Goal: Task Accomplishment & Management: Manage account settings

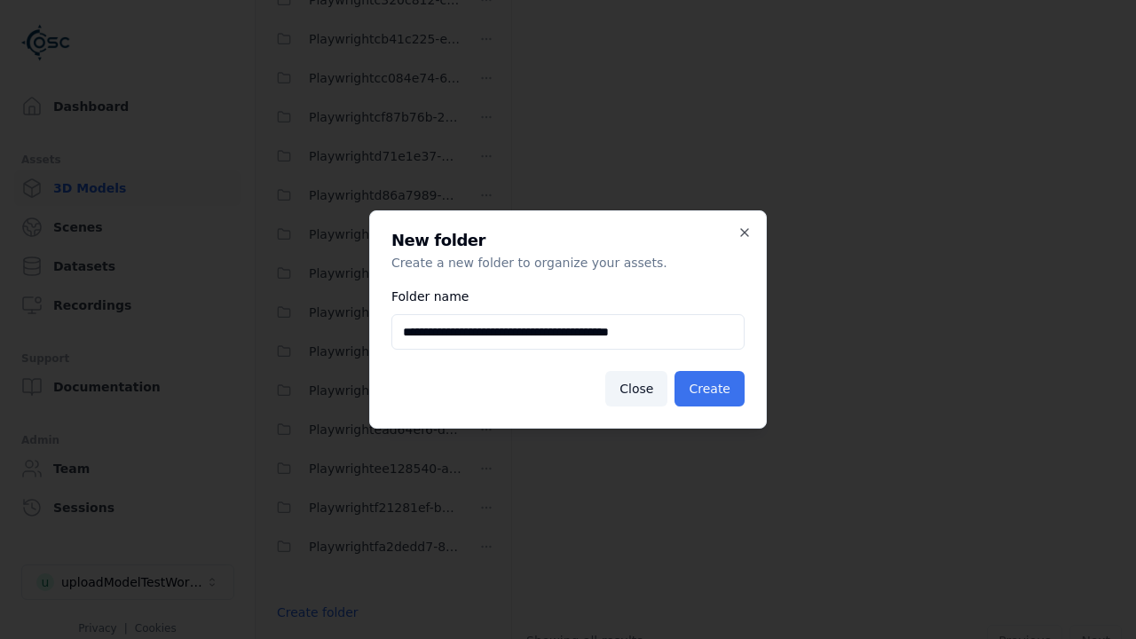
type input "**********"
click at [712, 389] on button "Create" at bounding box center [709, 388] width 70 height 35
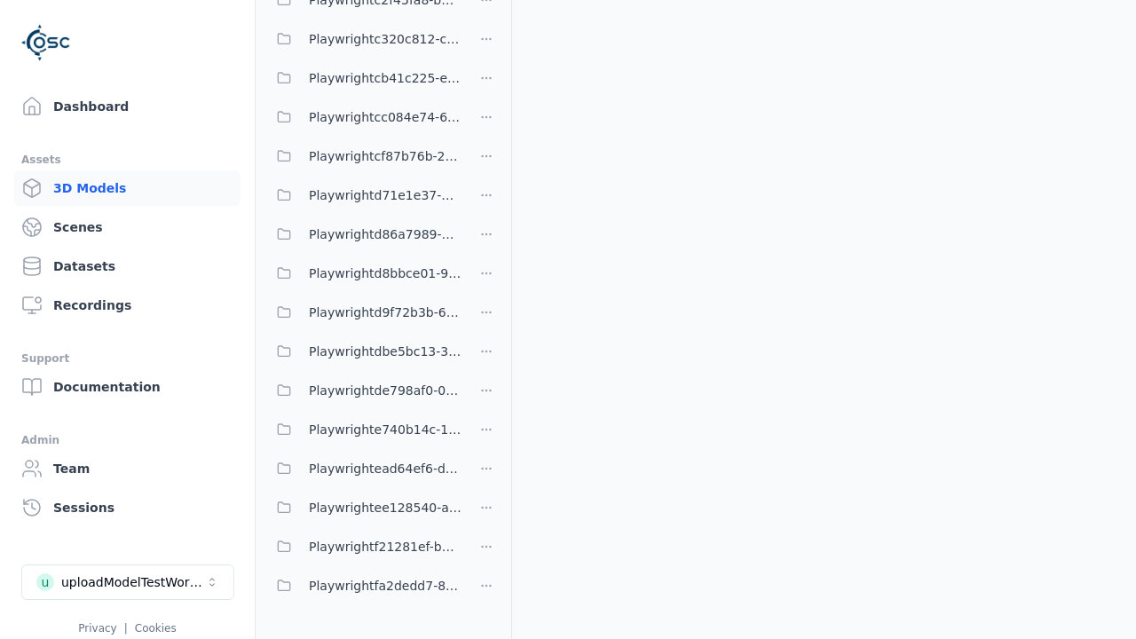
scroll to position [579, 0]
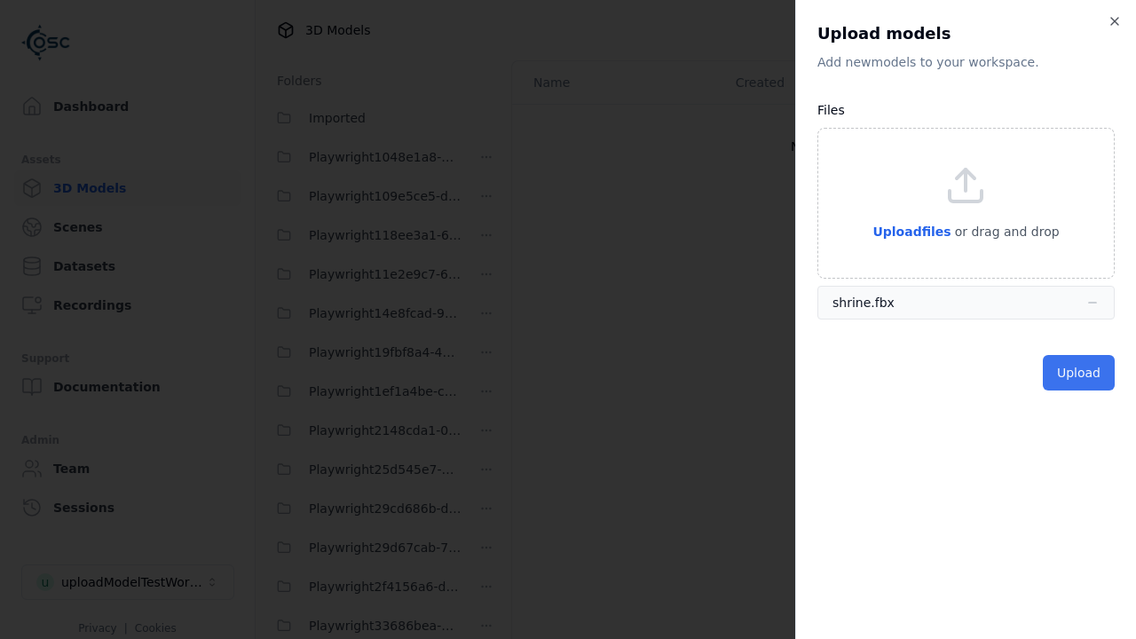
click at [1080, 372] on button "Upload" at bounding box center [1078, 372] width 72 height 35
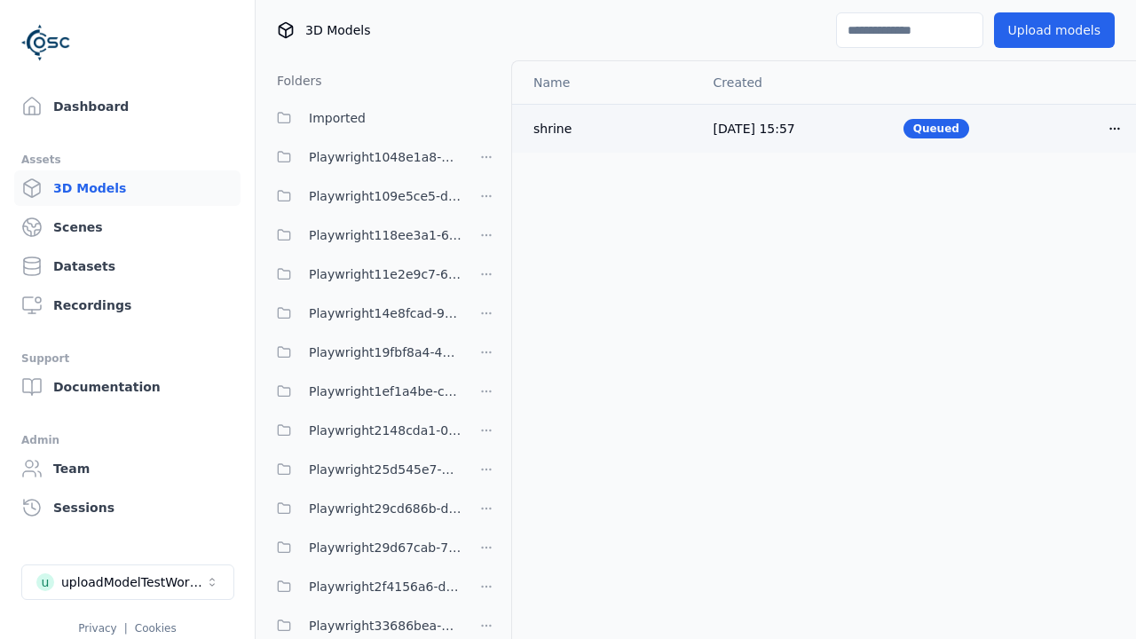
click at [1084, 128] on html "Support Dashboard Assets 3D Models Scenes Datasets Recordings Support Documenta…" at bounding box center [568, 319] width 1136 height 639
click at [1045, 195] on div "Delete" at bounding box center [1045, 196] width 105 height 28
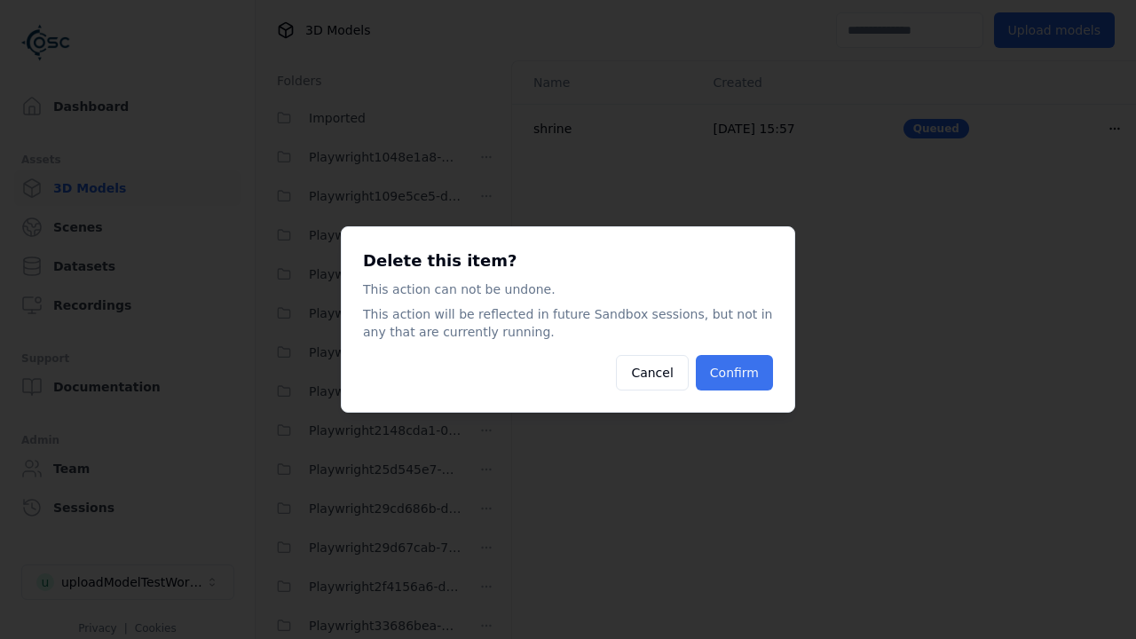
click at [736, 373] on button "Confirm" at bounding box center [734, 372] width 77 height 35
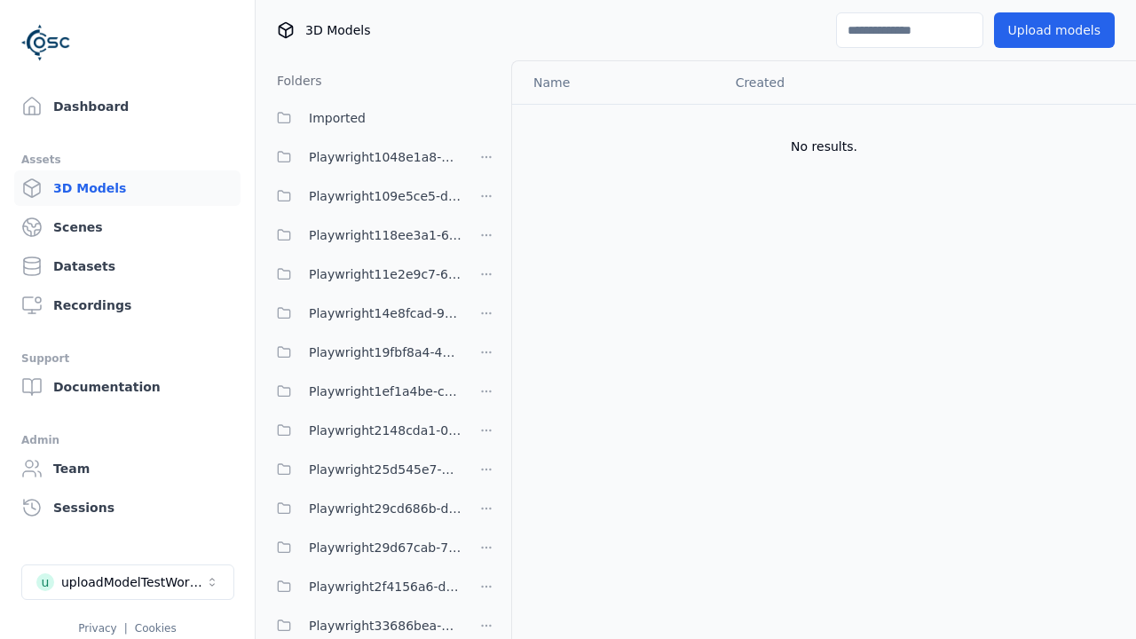
click at [486, 319] on html "Support Dashboard Assets 3D Models Scenes Datasets Recordings Support Documenta…" at bounding box center [568, 319] width 1136 height 639
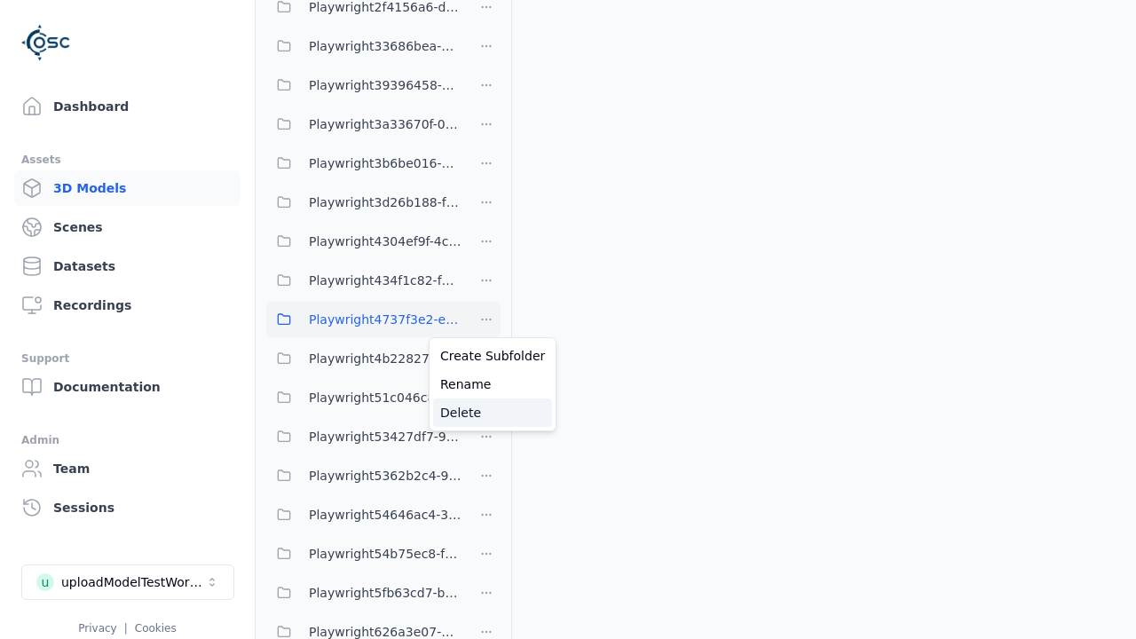
click at [485, 412] on div "Delete" at bounding box center [492, 412] width 119 height 28
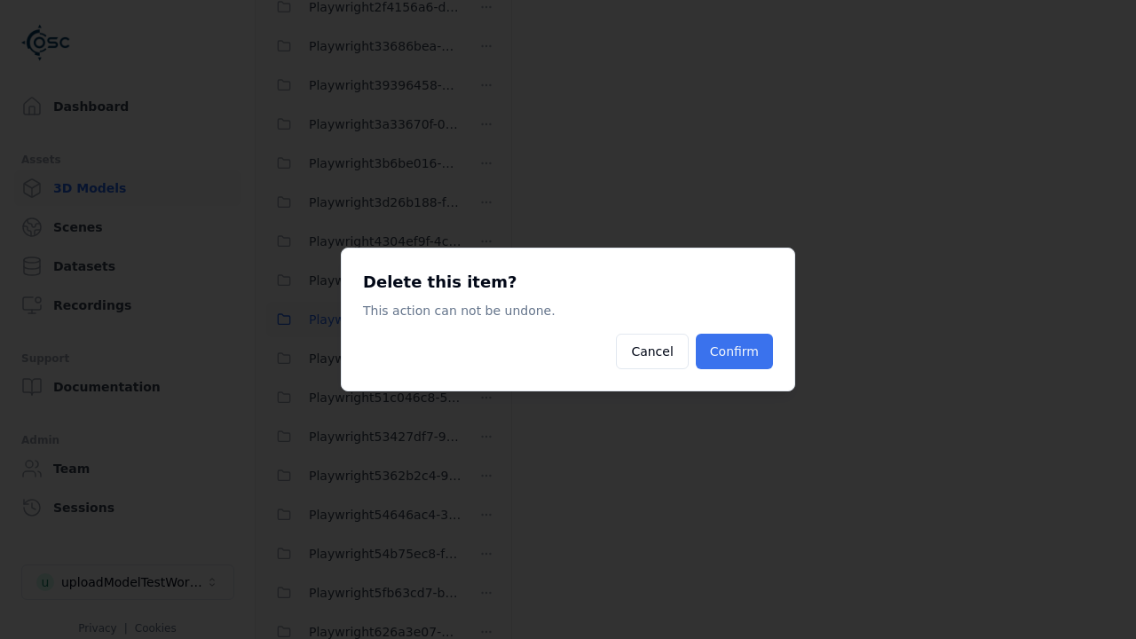
click at [736, 351] on button "Confirm" at bounding box center [734, 351] width 77 height 35
